Goal: Task Accomplishment & Management: Complete application form

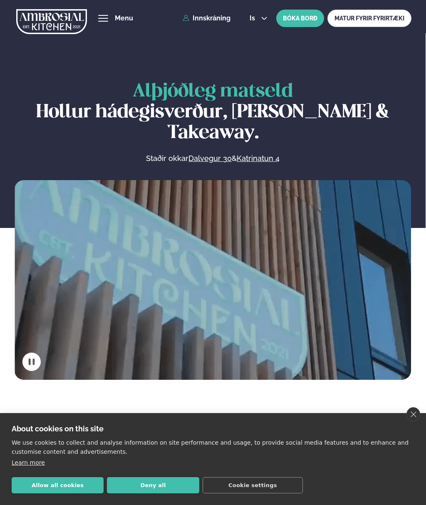
click at [214, 18] on link "Innskráning" at bounding box center [207, 18] width 48 height 7
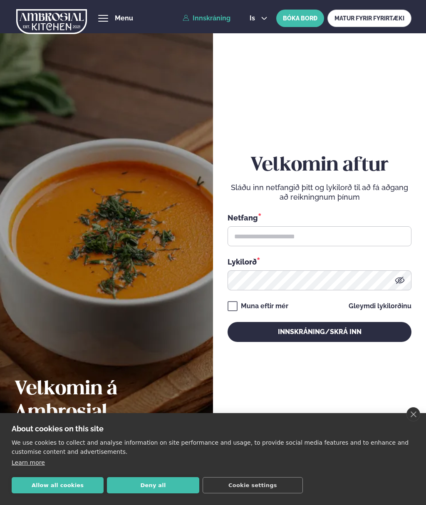
click at [265, 18] on icon at bounding box center [264, 18] width 7 height 7
click at [255, 33] on link "en" at bounding box center [258, 33] width 31 height 17
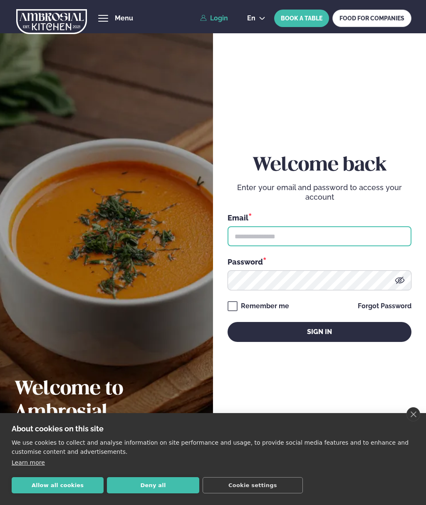
click at [279, 244] on input "text" at bounding box center [319, 236] width 184 height 20
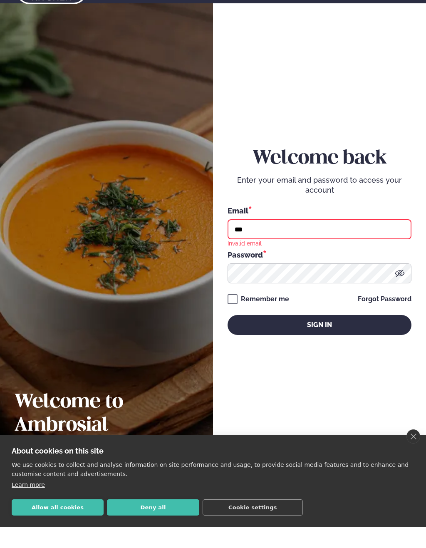
scroll to position [30, 0]
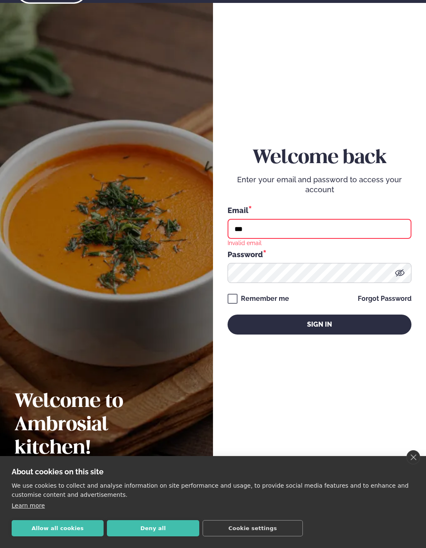
type input "***"
click at [168, 504] on button "Deny all" at bounding box center [153, 528] width 92 height 16
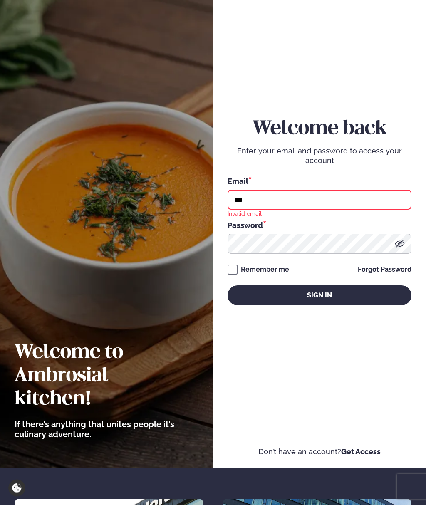
scroll to position [0, 0]
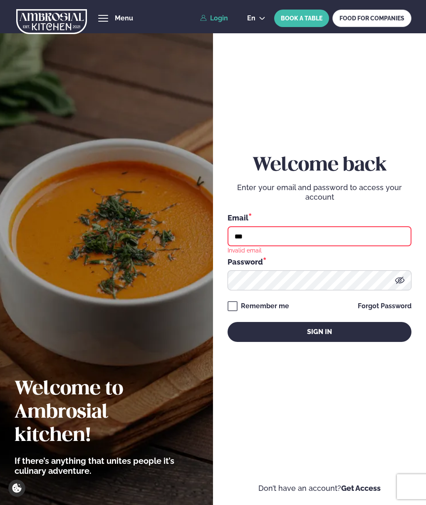
click at [191, 88] on img at bounding box center [106, 252] width 213 height 505
click at [264, 17] on icon at bounding box center [262, 18] width 7 height 7
click at [264, 32] on link "en" at bounding box center [256, 33] width 32 height 17
click at [366, 492] on link "Get Access" at bounding box center [361, 488] width 40 height 9
click at [361, 492] on link "Get Access" at bounding box center [361, 488] width 40 height 9
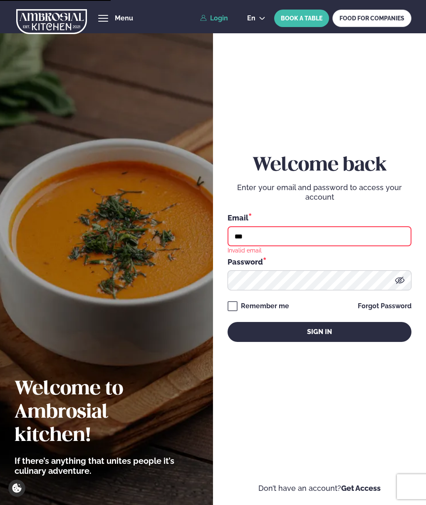
click at [274, 243] on input "***" at bounding box center [319, 236] width 184 height 20
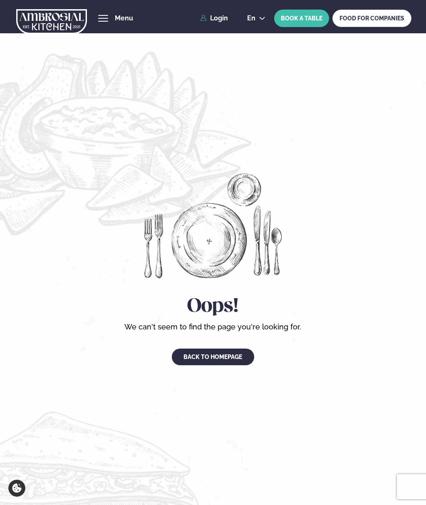
click at [231, 365] on link "Back to homepage" at bounding box center [213, 356] width 82 height 17
